Goal: Information Seeking & Learning: Learn about a topic

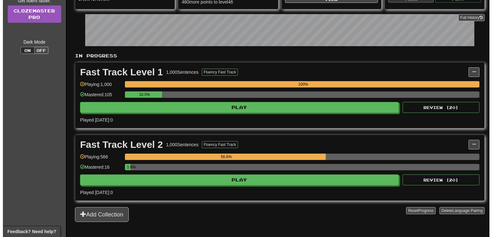
scroll to position [101, 0]
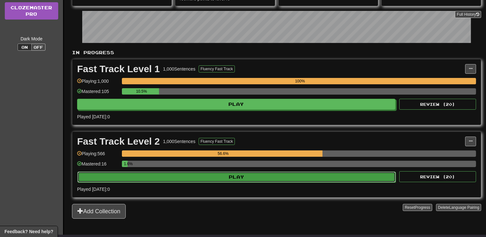
click at [251, 176] on button "Play" at bounding box center [236, 176] width 318 height 11
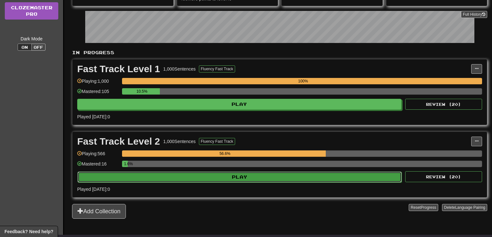
select select "**"
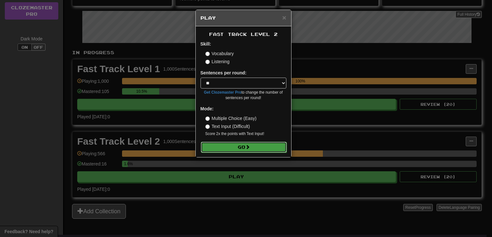
click at [227, 149] on button "Go" at bounding box center [244, 146] width 86 height 11
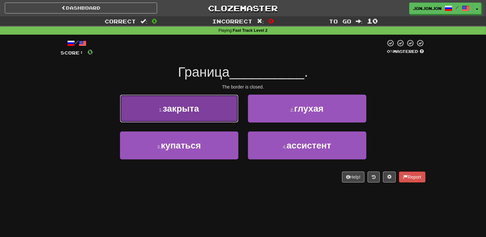
click at [207, 116] on button "1 . закрыта" at bounding box center [179, 108] width 118 height 28
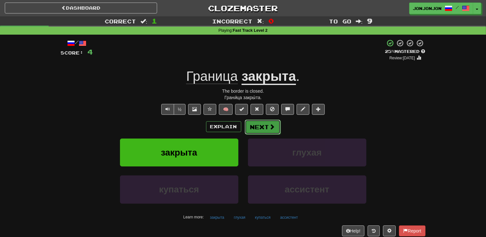
click at [263, 126] on button "Next" at bounding box center [263, 126] width 36 height 15
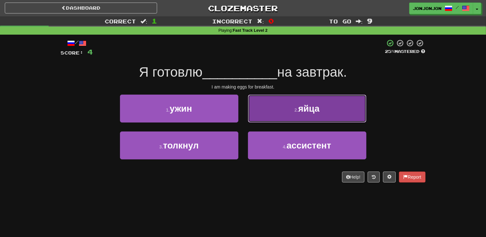
click at [300, 112] on span "яйца" at bounding box center [308, 108] width 21 height 10
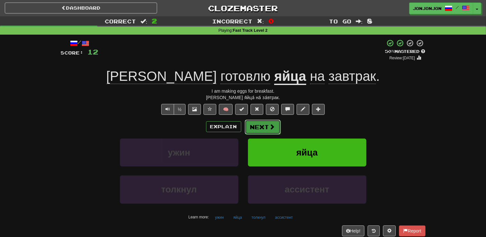
click at [270, 124] on span at bounding box center [273, 127] width 6 height 6
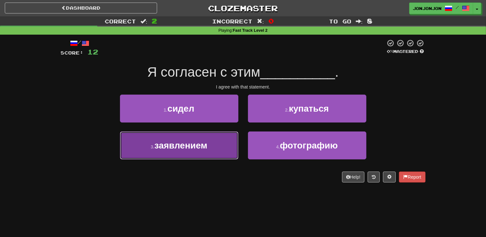
click at [204, 151] on button "3 . заявлением" at bounding box center [179, 145] width 118 height 28
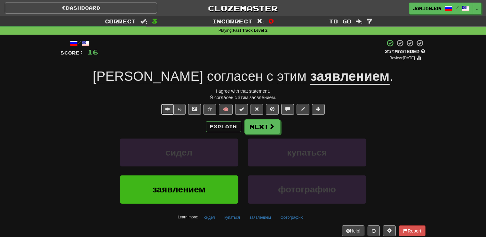
click at [165, 109] on button "Text-to-speech controls" at bounding box center [167, 109] width 13 height 11
click at [268, 129] on button "Next" at bounding box center [263, 126] width 36 height 15
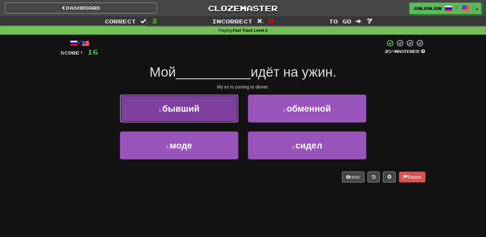
click at [211, 118] on button "1 . бывший" at bounding box center [179, 108] width 118 height 28
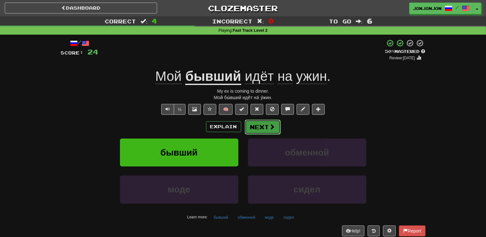
click at [265, 128] on button "Next" at bounding box center [263, 126] width 36 height 15
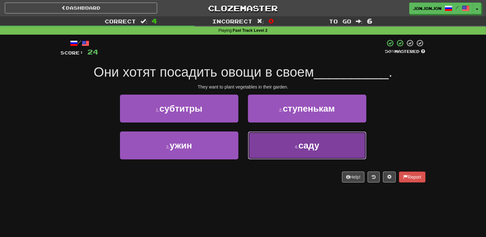
click at [303, 152] on button "4 . саду" at bounding box center [307, 145] width 118 height 28
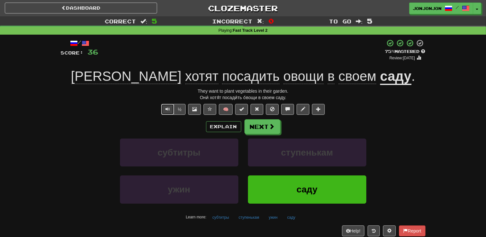
click at [170, 111] on span "Text-to-speech controls" at bounding box center [167, 109] width 4 height 4
click at [264, 129] on button "Next" at bounding box center [263, 126] width 36 height 15
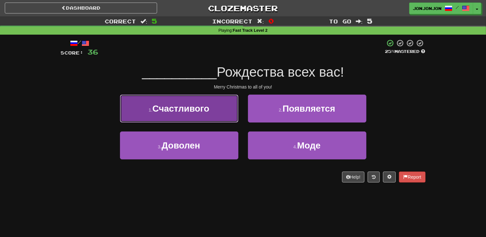
click at [226, 111] on button "1 . Счастливого" at bounding box center [179, 108] width 118 height 28
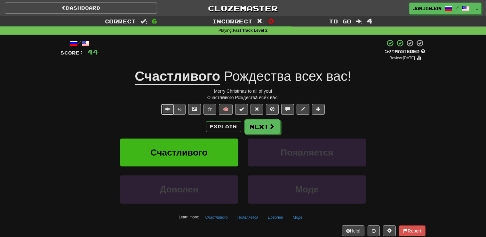
click at [166, 110] on span "Text-to-speech controls" at bounding box center [167, 109] width 4 height 4
click at [267, 128] on button "Next" at bounding box center [263, 126] width 36 height 15
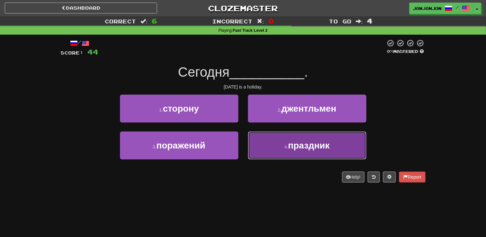
click at [296, 147] on span "праздник" at bounding box center [309, 145] width 42 height 10
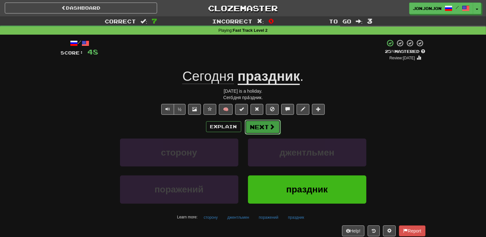
click at [266, 130] on button "Next" at bounding box center [263, 126] width 36 height 15
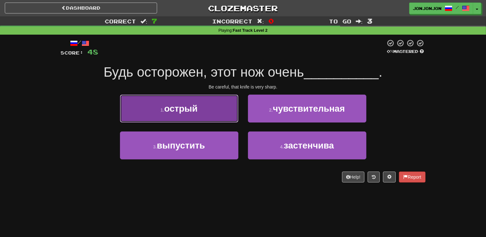
click at [206, 115] on button "1 . острый" at bounding box center [179, 108] width 118 height 28
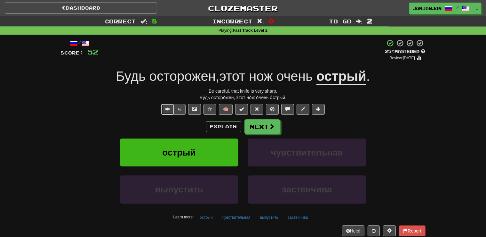
click at [166, 110] on span "Text-to-speech controls" at bounding box center [167, 109] width 4 height 4
click at [262, 125] on button "Next" at bounding box center [263, 126] width 36 height 15
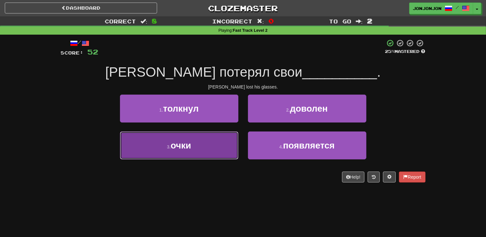
click at [198, 149] on button "3 . очки" at bounding box center [179, 145] width 118 height 28
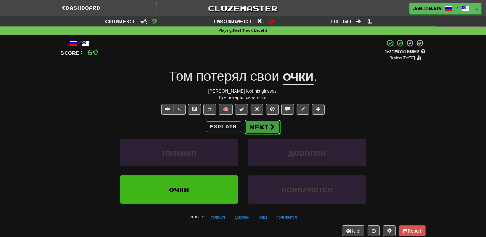
click at [259, 128] on button "Next" at bounding box center [263, 126] width 36 height 15
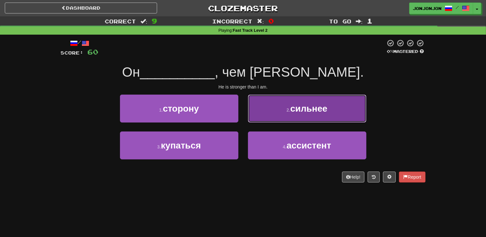
click at [292, 109] on span "сильнее" at bounding box center [308, 108] width 37 height 10
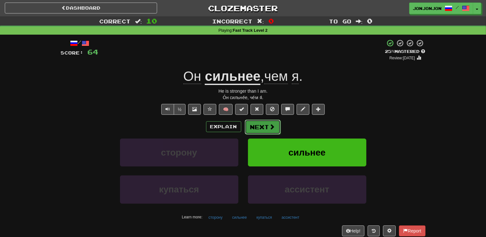
click at [264, 124] on button "Next" at bounding box center [263, 126] width 36 height 15
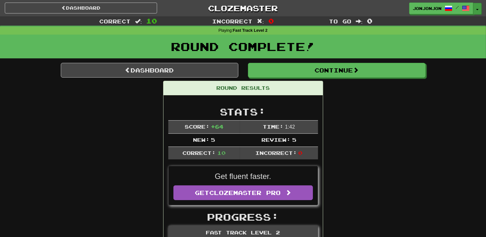
click at [477, 8] on button "Toggle Dropdown" at bounding box center [477, 9] width 8 height 12
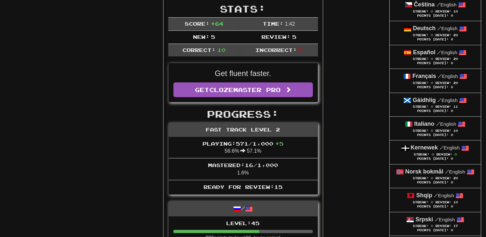
scroll to position [118, 0]
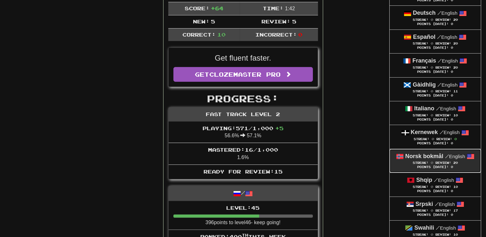
click at [422, 163] on span "Streak:" at bounding box center [421, 163] width 16 height 4
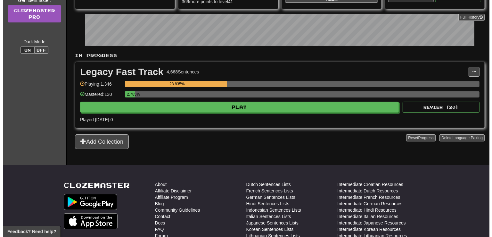
scroll to position [101, 0]
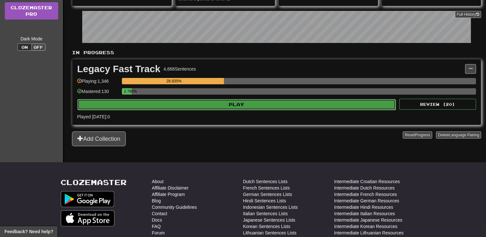
click at [228, 101] on button "Play" at bounding box center [236, 104] width 318 height 11
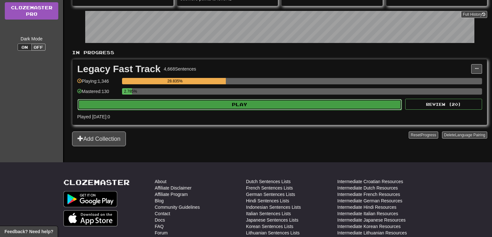
select select "**"
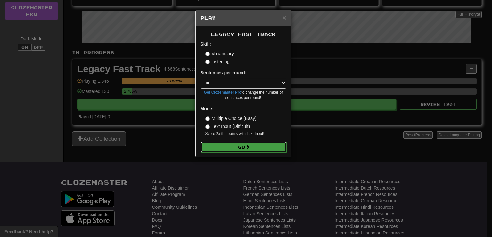
click at [239, 147] on button "Go" at bounding box center [244, 146] width 86 height 11
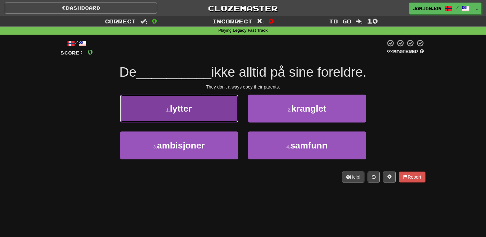
click at [187, 108] on span "lytter" at bounding box center [181, 108] width 22 height 10
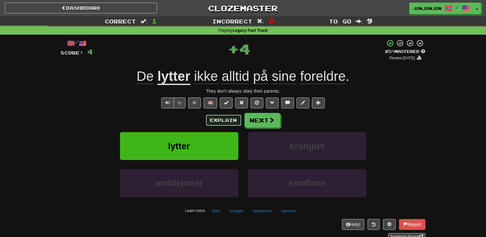
click at [217, 125] on button "Explain" at bounding box center [223, 120] width 35 height 11
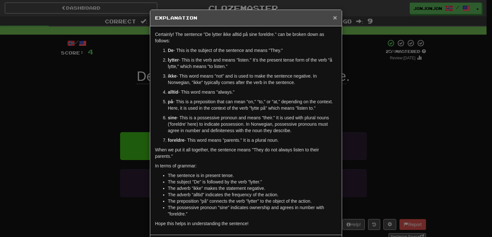
click at [333, 19] on span "×" at bounding box center [335, 17] width 4 height 7
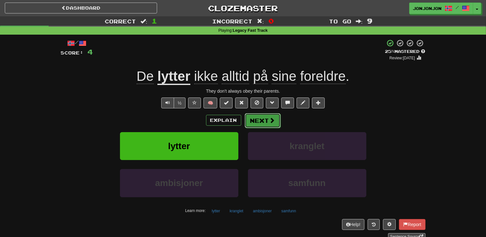
click at [261, 123] on button "Next" at bounding box center [263, 120] width 36 height 15
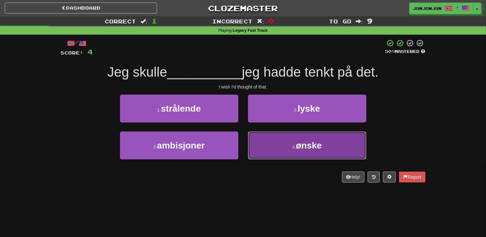
click at [313, 149] on span "ønske" at bounding box center [309, 145] width 26 height 10
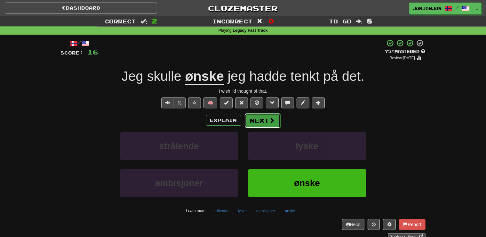
click at [264, 121] on button "Next" at bounding box center [263, 120] width 36 height 15
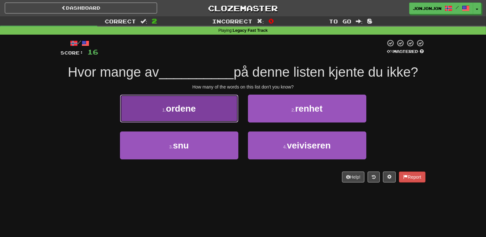
click at [209, 117] on button "1 . ordene" at bounding box center [179, 108] width 118 height 28
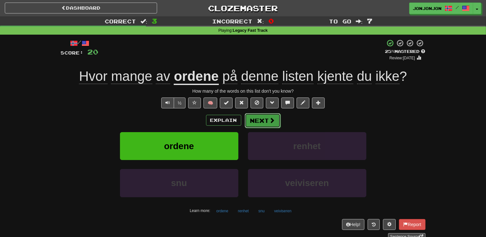
click at [257, 117] on button "Next" at bounding box center [263, 120] width 36 height 15
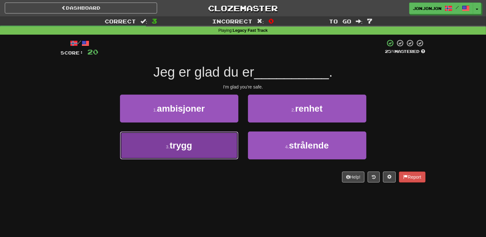
click at [199, 147] on button "3 . trygg" at bounding box center [179, 145] width 118 height 28
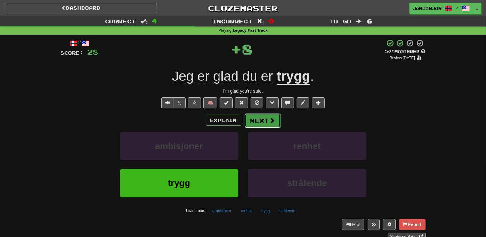
click at [257, 120] on button "Next" at bounding box center [263, 120] width 36 height 15
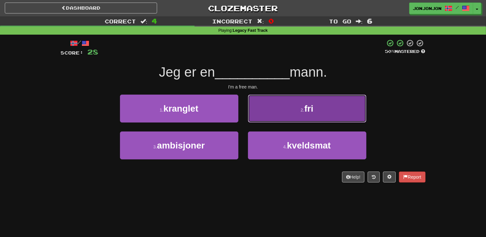
click at [299, 113] on button "2 . fri" at bounding box center [307, 108] width 118 height 28
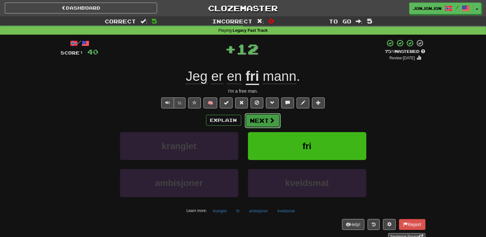
click at [264, 117] on button "Next" at bounding box center [263, 120] width 36 height 15
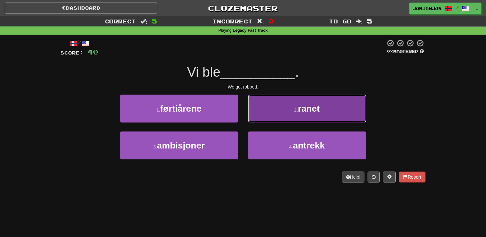
click at [297, 116] on button "2 . ranet" at bounding box center [307, 108] width 118 height 28
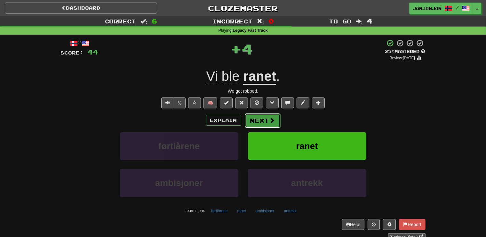
click at [265, 121] on button "Next" at bounding box center [263, 120] width 36 height 15
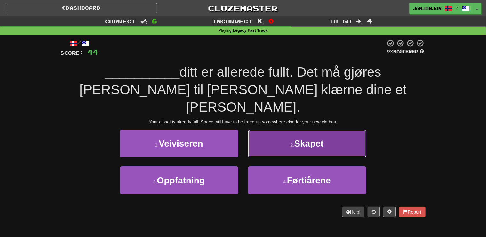
click at [296, 138] on span "Skapet" at bounding box center [308, 143] width 29 height 10
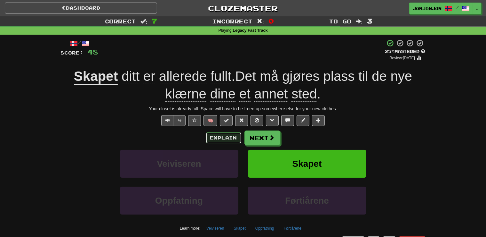
click at [221, 136] on button "Explain" at bounding box center [223, 137] width 35 height 11
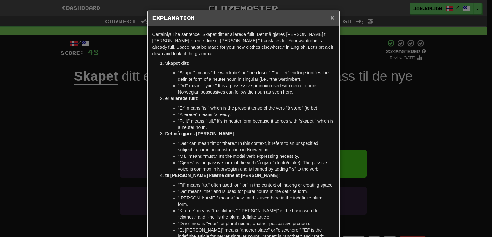
click at [331, 17] on span "×" at bounding box center [332, 17] width 4 height 7
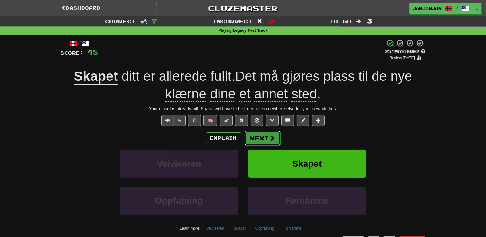
click at [257, 136] on button "Next" at bounding box center [263, 138] width 36 height 15
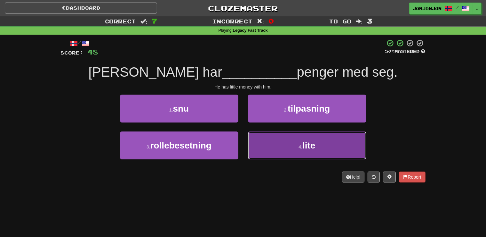
click at [299, 153] on button "4 . lite" at bounding box center [307, 145] width 118 height 28
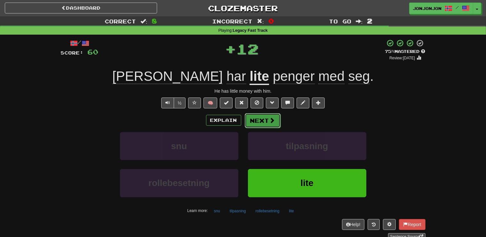
click at [268, 121] on button "Next" at bounding box center [263, 120] width 36 height 15
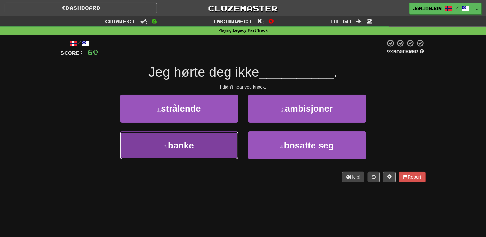
click at [208, 153] on button "3 . banke" at bounding box center [179, 145] width 118 height 28
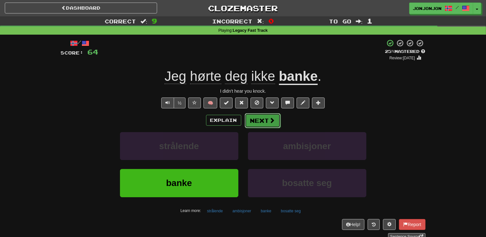
click at [258, 121] on button "Next" at bounding box center [263, 120] width 36 height 15
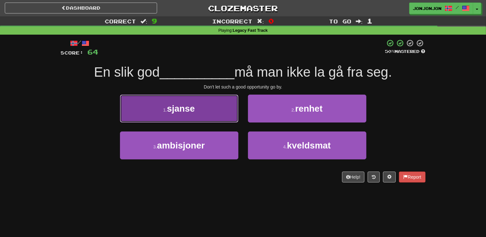
click at [205, 104] on button "1 . sjanse" at bounding box center [179, 108] width 118 height 28
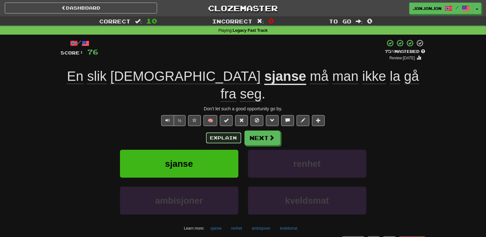
click at [225, 132] on button "Explain" at bounding box center [223, 137] width 35 height 11
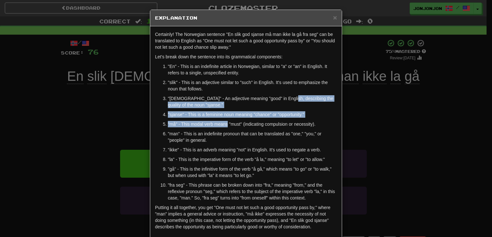
drag, startPoint x: 225, startPoint y: 119, endPoint x: 281, endPoint y: 97, distance: 60.8
click at [281, 97] on ol ""En" - This is an indefinite article in Norwegian, similar to "a" or "an" in En…" at bounding box center [246, 132] width 182 height 138
click at [333, 17] on span "×" at bounding box center [335, 17] width 4 height 7
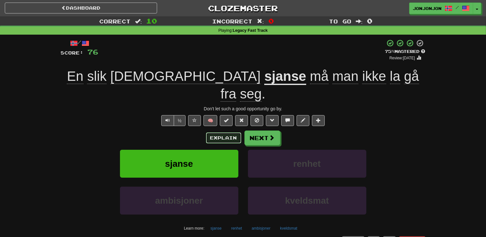
click at [222, 132] on button "Explain" at bounding box center [223, 137] width 35 height 11
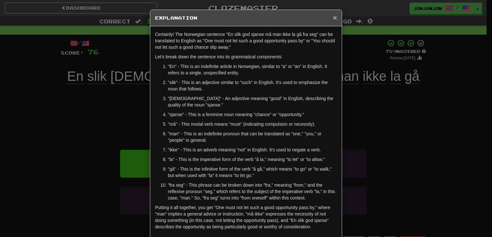
click at [333, 19] on span "×" at bounding box center [335, 17] width 4 height 7
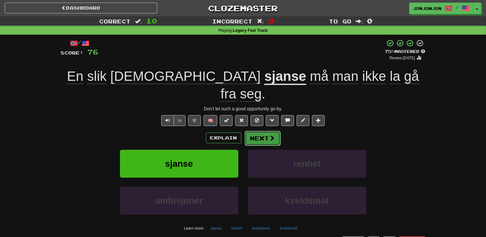
click at [260, 131] on button "Next" at bounding box center [263, 138] width 36 height 15
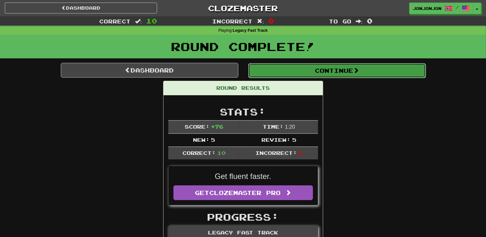
click at [385, 69] on button "Continue" at bounding box center [337, 70] width 178 height 15
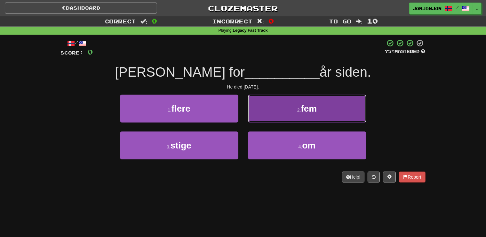
click at [317, 106] on span "fem" at bounding box center [309, 108] width 16 height 10
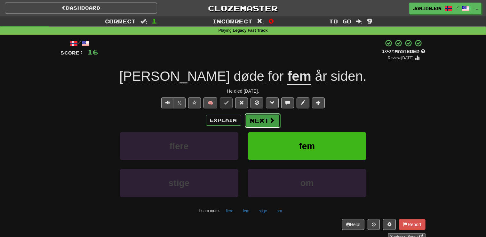
click at [265, 114] on button "Next" at bounding box center [263, 120] width 36 height 15
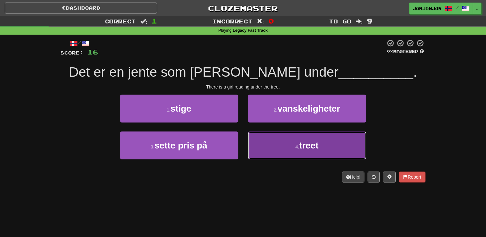
click at [294, 151] on button "4 . treet" at bounding box center [307, 145] width 118 height 28
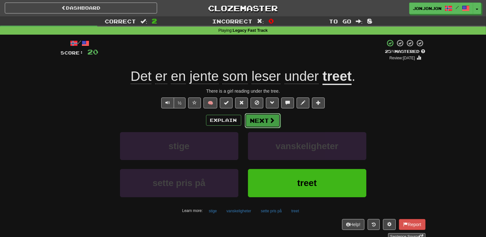
click at [256, 123] on button "Next" at bounding box center [263, 120] width 36 height 15
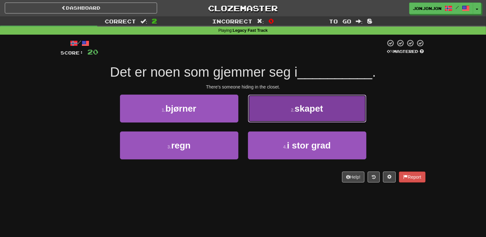
click at [280, 118] on button "2 . skapet" at bounding box center [307, 108] width 118 height 28
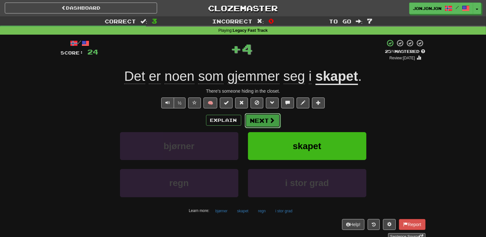
click at [264, 125] on button "Next" at bounding box center [263, 120] width 36 height 15
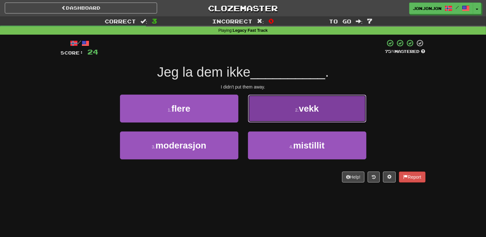
click at [288, 116] on button "2 . vekk" at bounding box center [307, 108] width 118 height 28
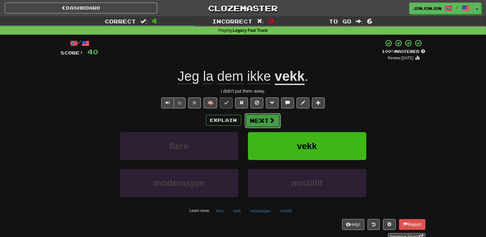
click at [270, 120] on span at bounding box center [273, 120] width 6 height 6
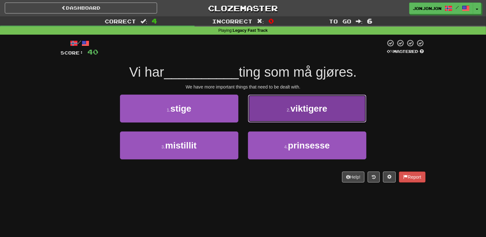
click at [299, 117] on button "2 . viktigere" at bounding box center [307, 108] width 118 height 28
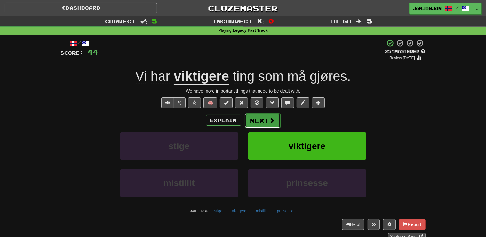
click at [264, 120] on button "Next" at bounding box center [263, 120] width 36 height 15
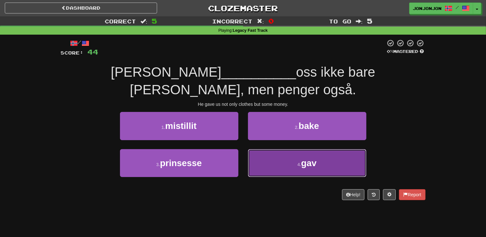
click at [309, 158] on span "gav" at bounding box center [308, 163] width 15 height 10
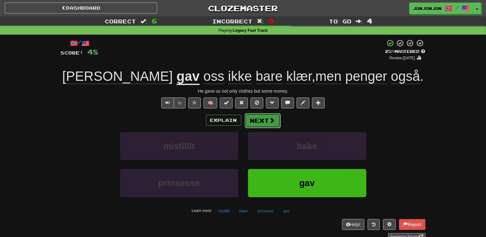
click at [263, 120] on button "Next" at bounding box center [263, 120] width 36 height 15
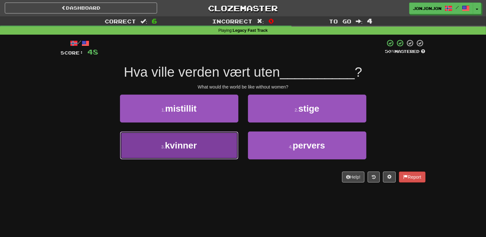
click at [194, 148] on span "kvinner" at bounding box center [181, 145] width 32 height 10
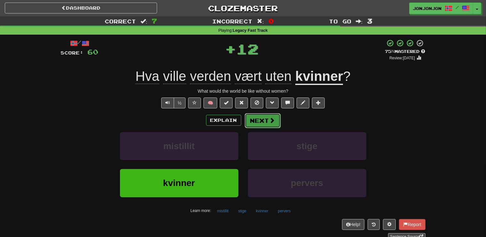
click at [268, 119] on button "Next" at bounding box center [263, 120] width 36 height 15
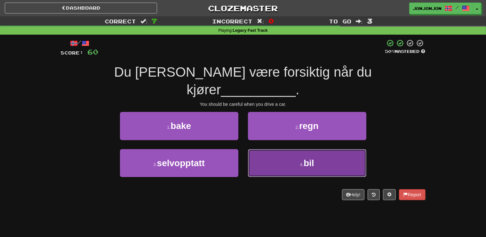
click at [304, 153] on button "4 . bil" at bounding box center [307, 163] width 118 height 28
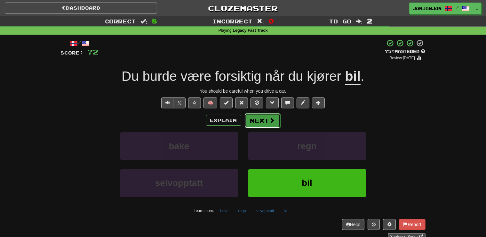
click at [262, 118] on button "Next" at bounding box center [263, 120] width 36 height 15
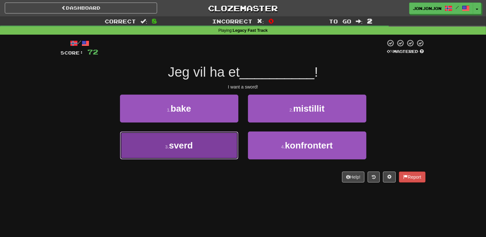
click at [207, 148] on button "3 . sverd" at bounding box center [179, 145] width 118 height 28
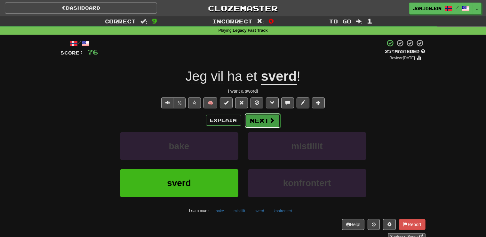
click at [267, 125] on button "Next" at bounding box center [263, 120] width 36 height 15
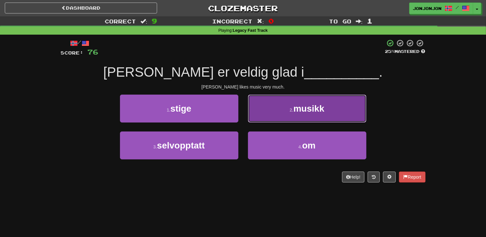
click at [312, 116] on button "2 . musikk" at bounding box center [307, 108] width 118 height 28
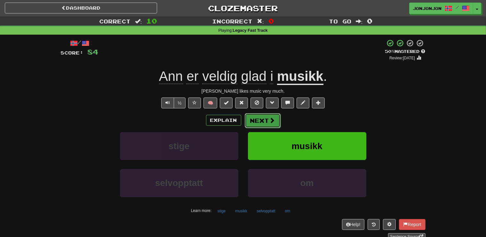
click at [267, 116] on button "Next" at bounding box center [263, 120] width 36 height 15
